Goal: Information Seeking & Learning: Learn about a topic

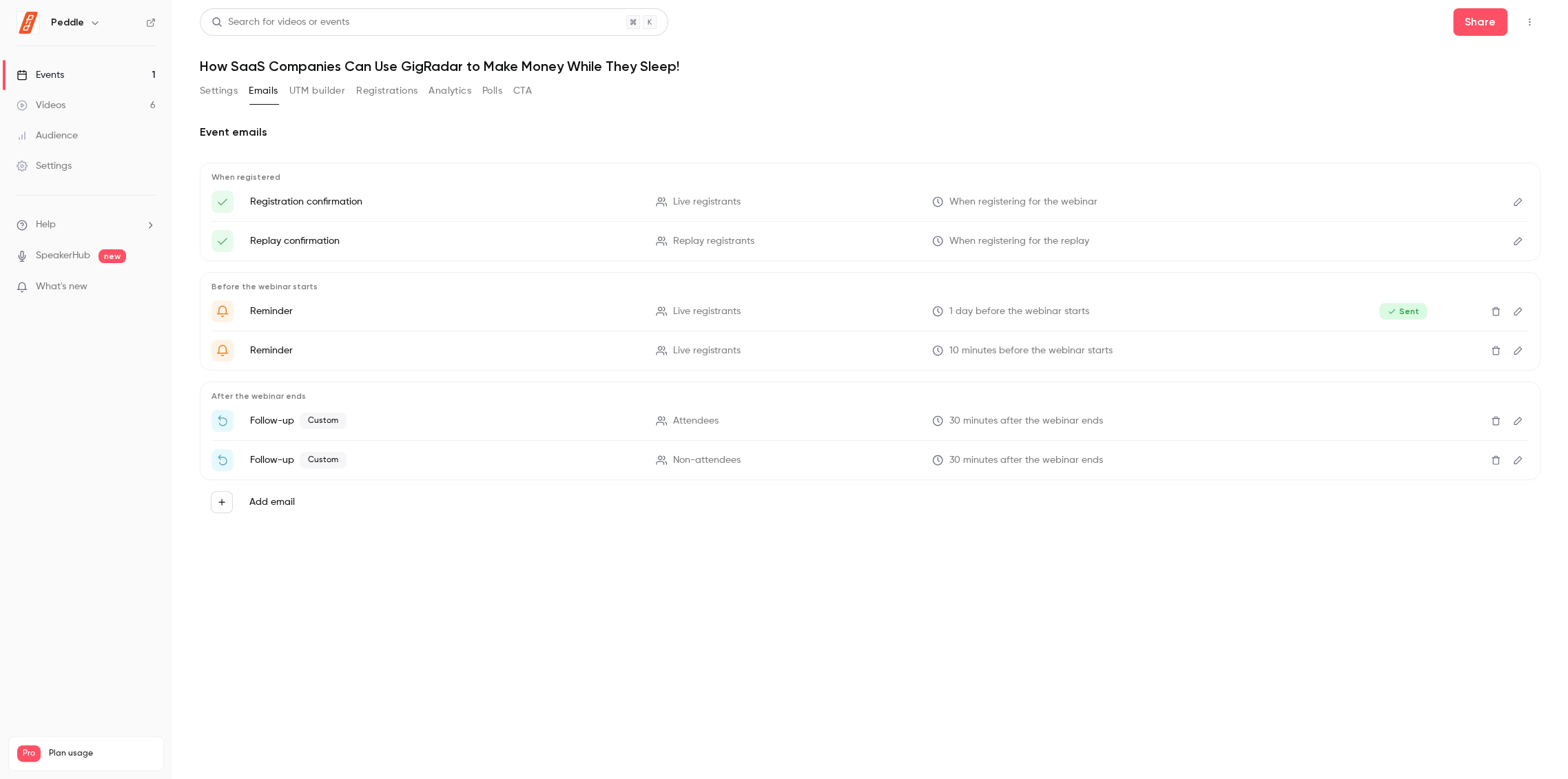
click at [94, 72] on link "Events 1" at bounding box center [86, 75] width 173 height 30
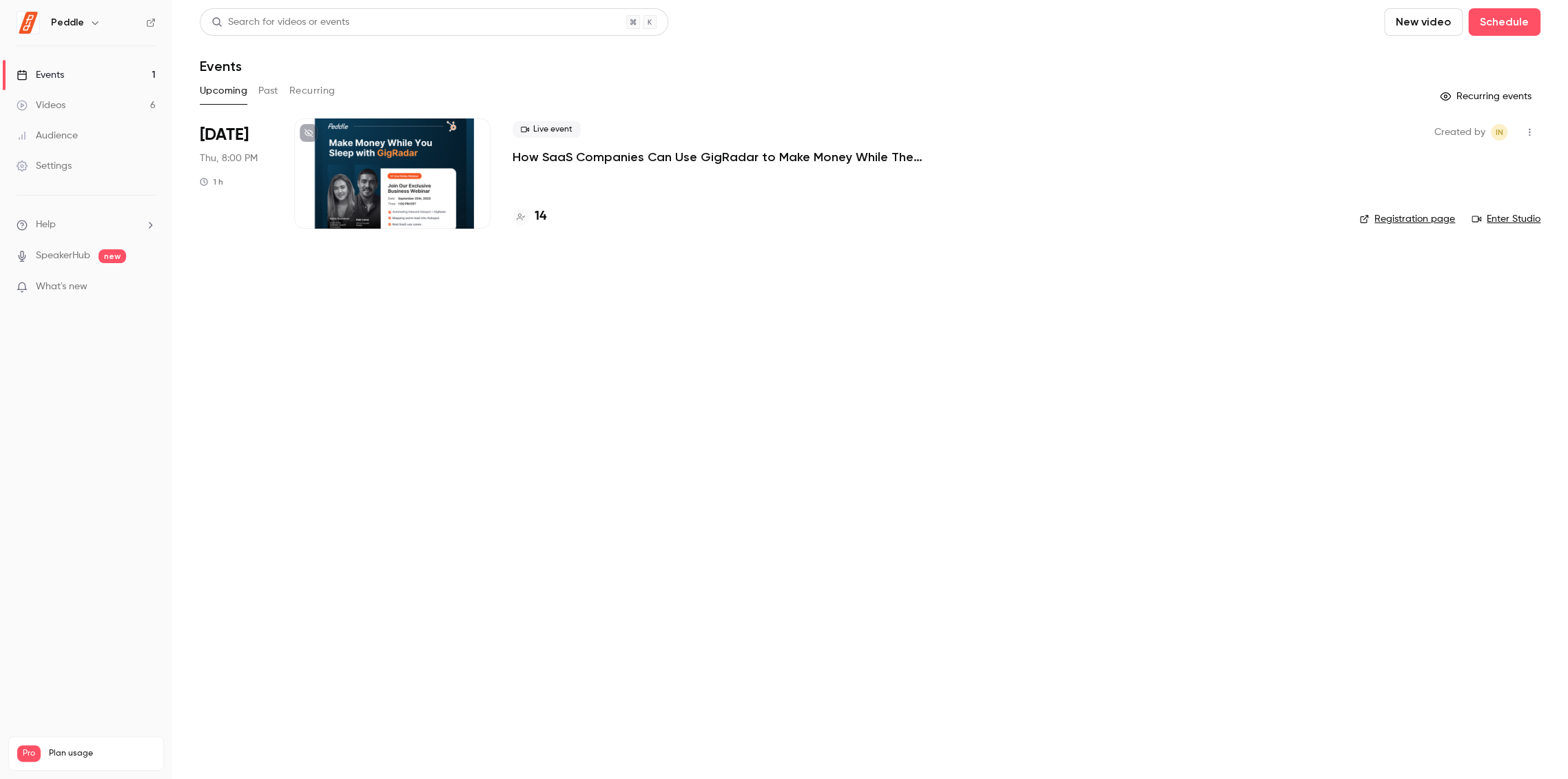
click at [1496, 221] on link "Enter Studio" at bounding box center [1506, 218] width 69 height 14
click at [1493, 218] on link "Enter Studio" at bounding box center [1506, 218] width 69 height 14
click at [1529, 130] on icon "button" at bounding box center [1529, 132] width 1 height 8
click at [1529, 130] on div at bounding box center [784, 390] width 1568 height 779
click at [538, 220] on h4 "14" at bounding box center [541, 217] width 11 height 19
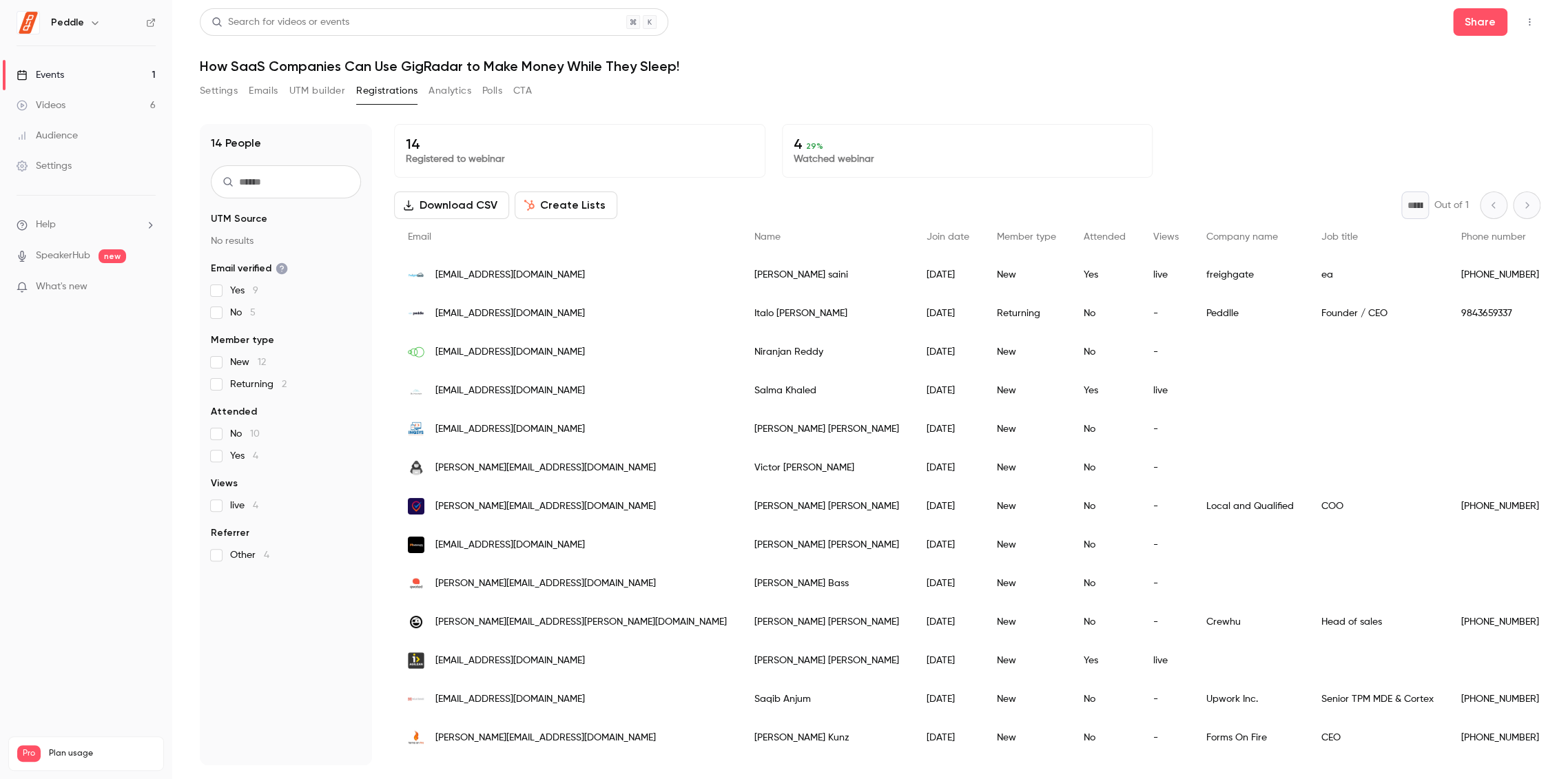
click at [297, 92] on button "UTM builder" at bounding box center [317, 91] width 56 height 22
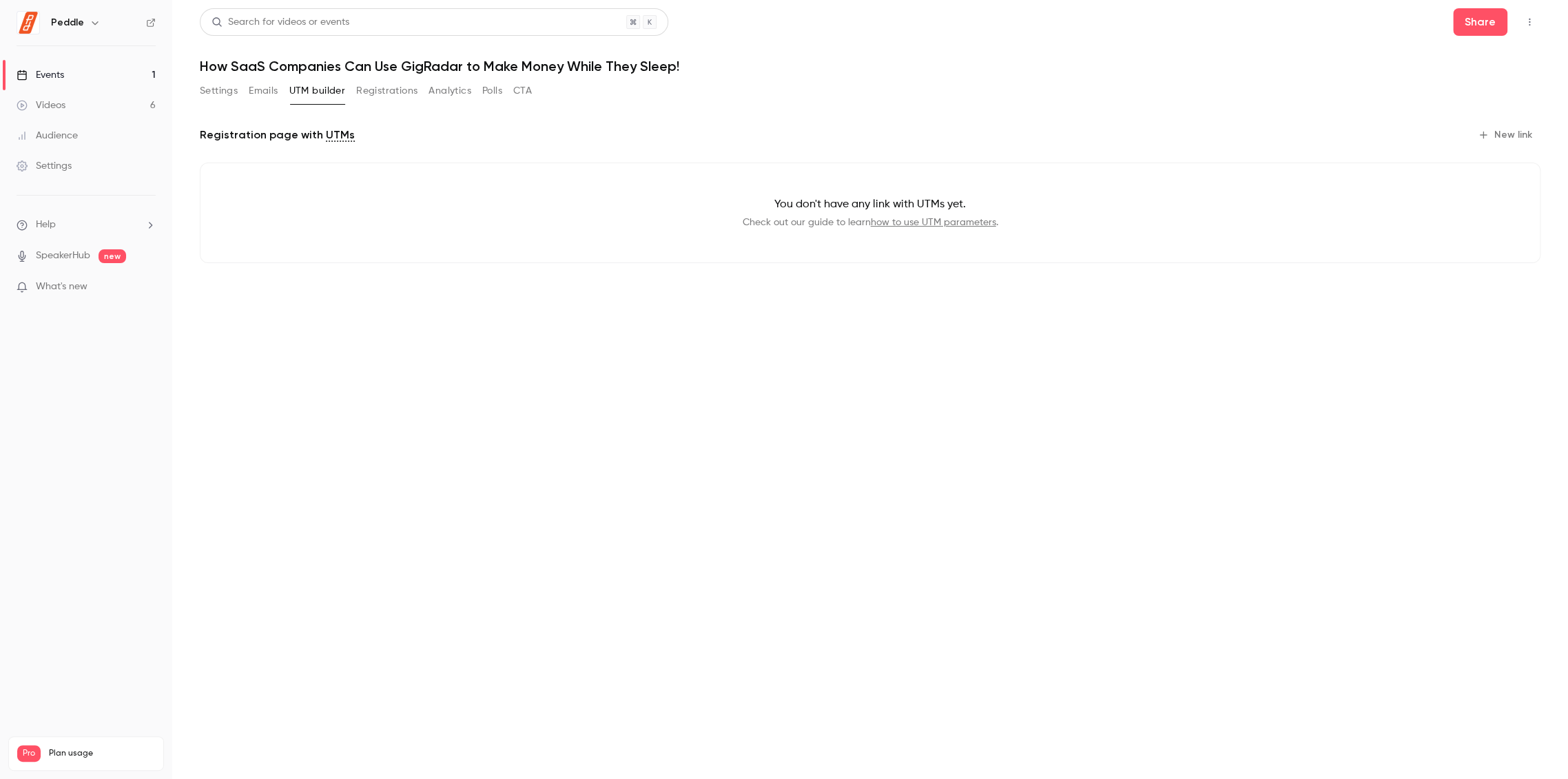
click at [259, 92] on button "Emails" at bounding box center [263, 91] width 29 height 22
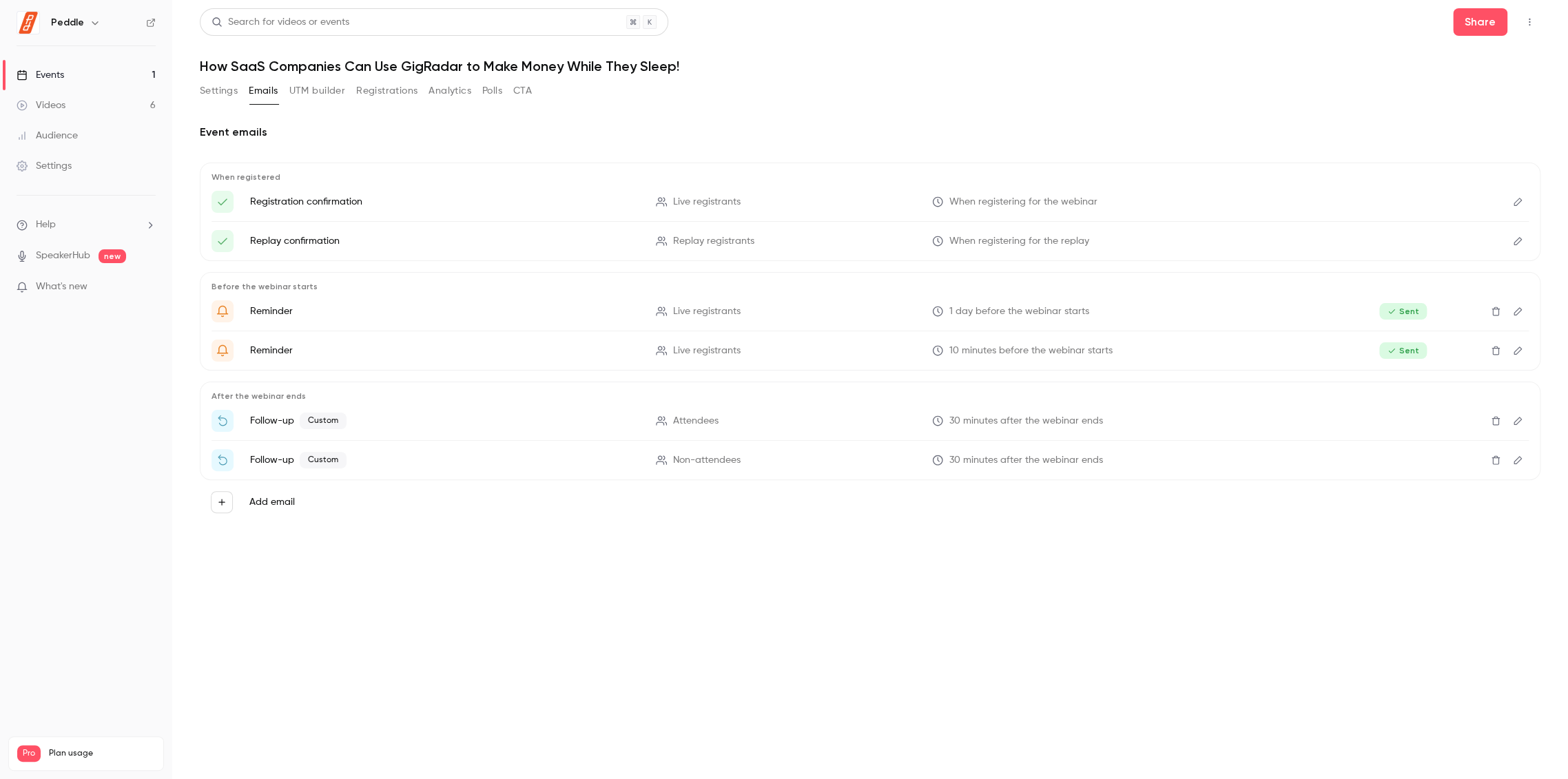
click at [400, 100] on button "Registrations" at bounding box center [387, 91] width 62 height 22
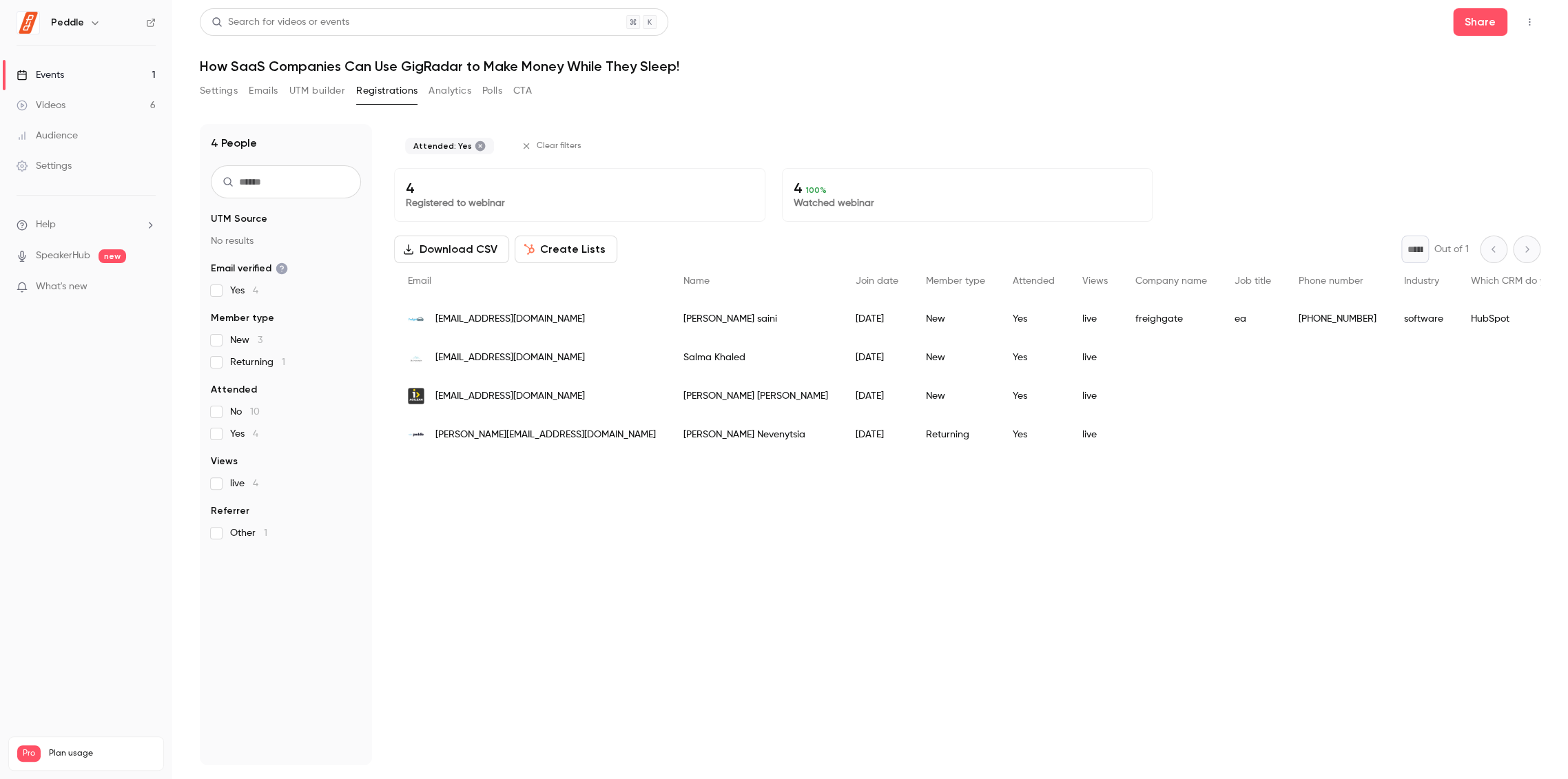
click at [221, 460] on span "Views" at bounding box center [224, 461] width 27 height 14
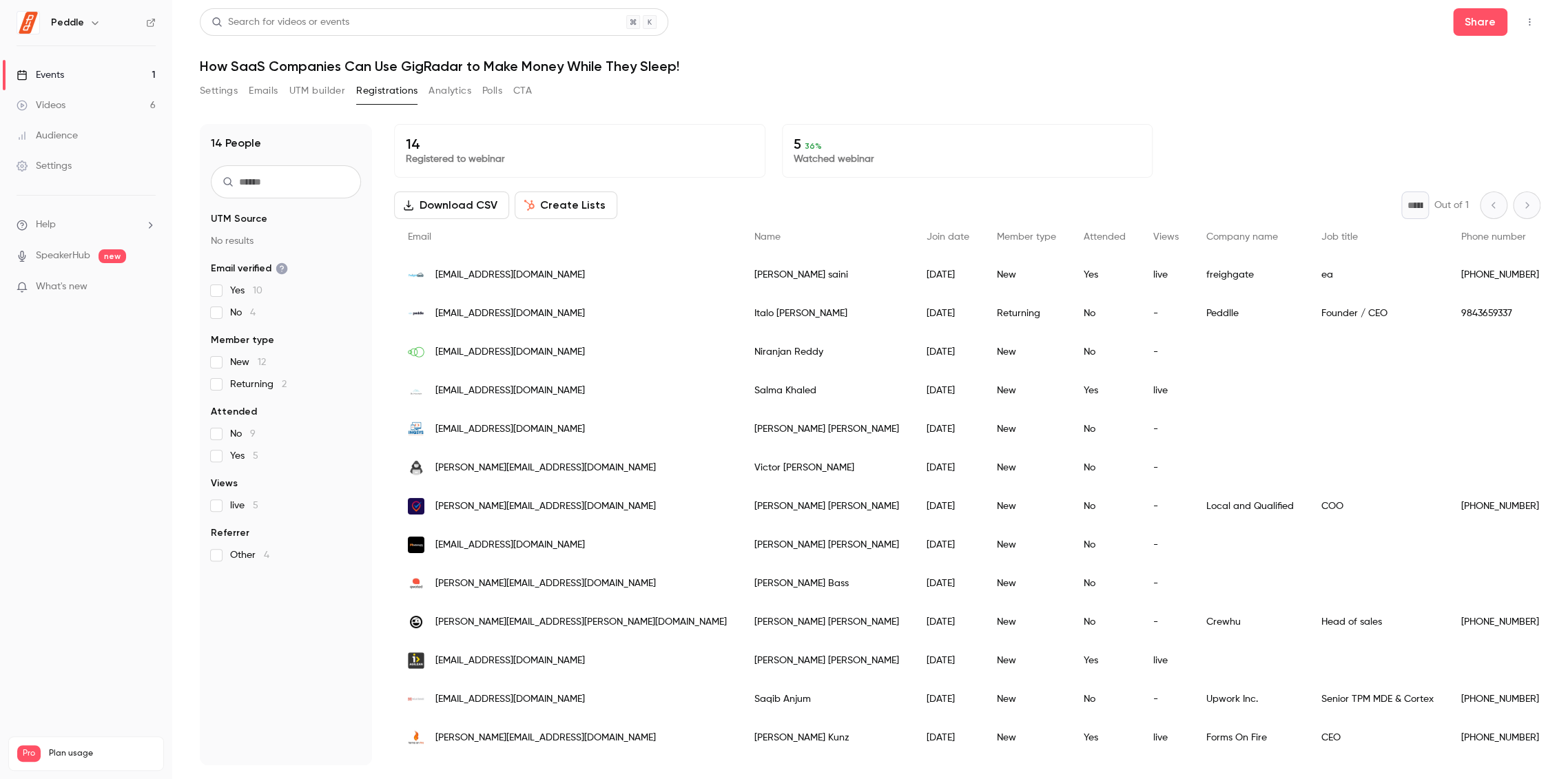
click at [223, 501] on label "live 5" at bounding box center [286, 505] width 150 height 14
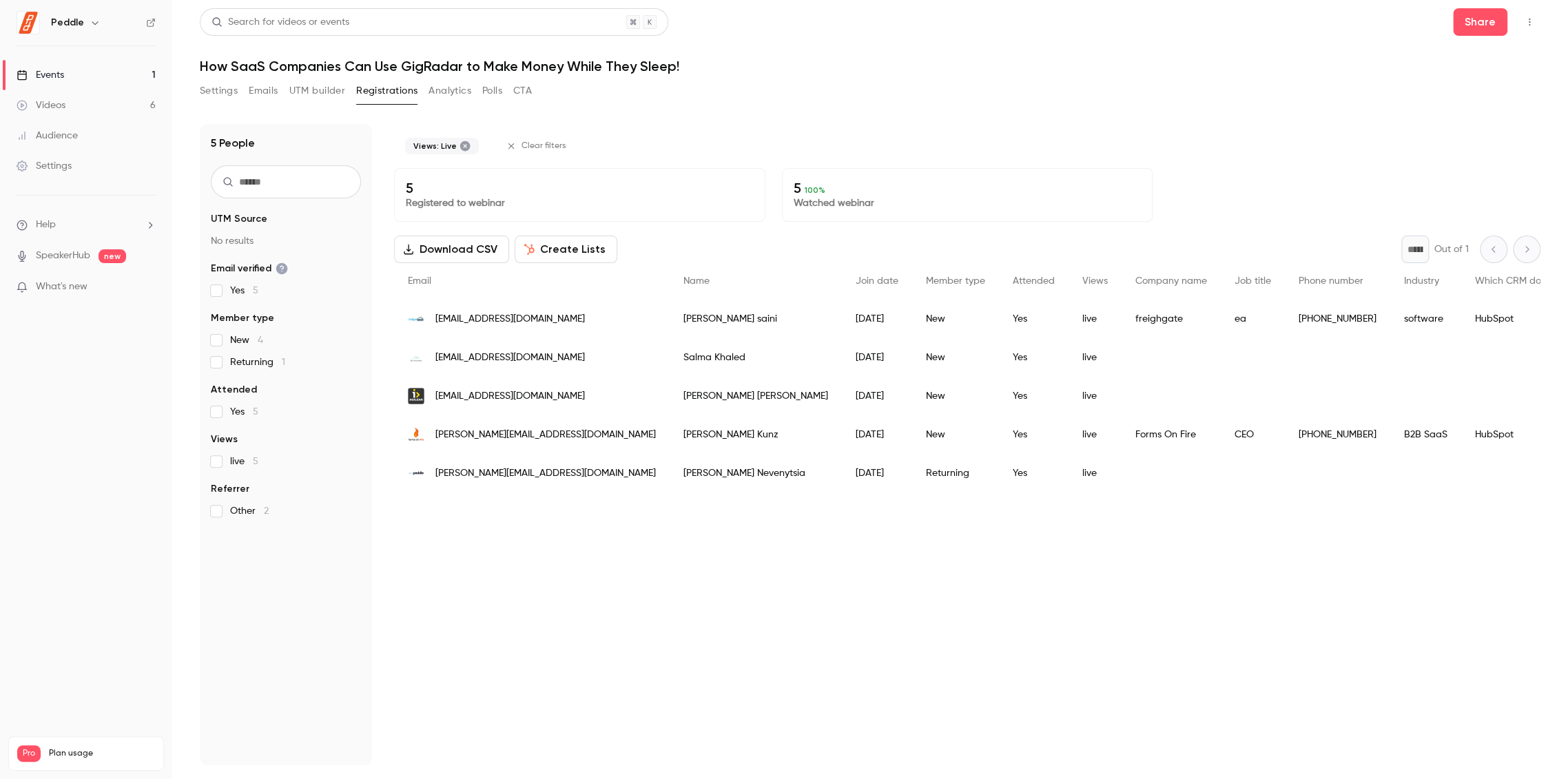
click at [218, 500] on fieldset "Referrer Other 2" at bounding box center [286, 500] width 150 height 36
